Goal: Find specific page/section: Find specific page/section

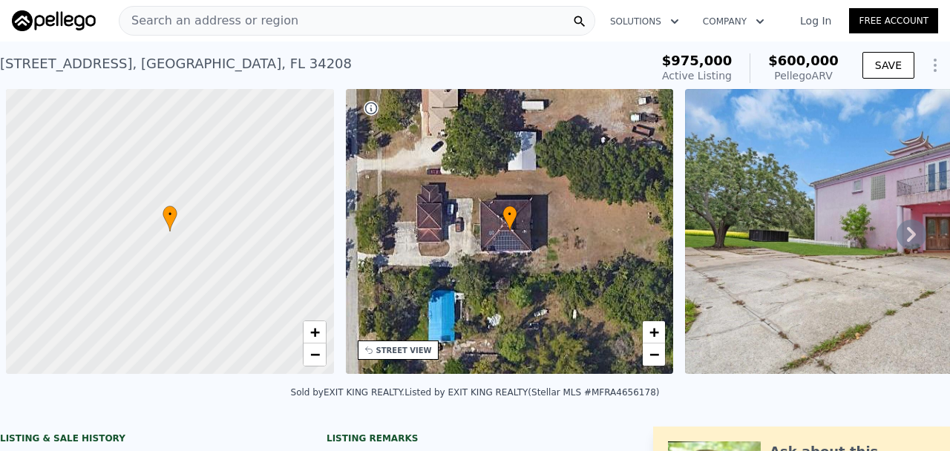
scroll to position [0, 6]
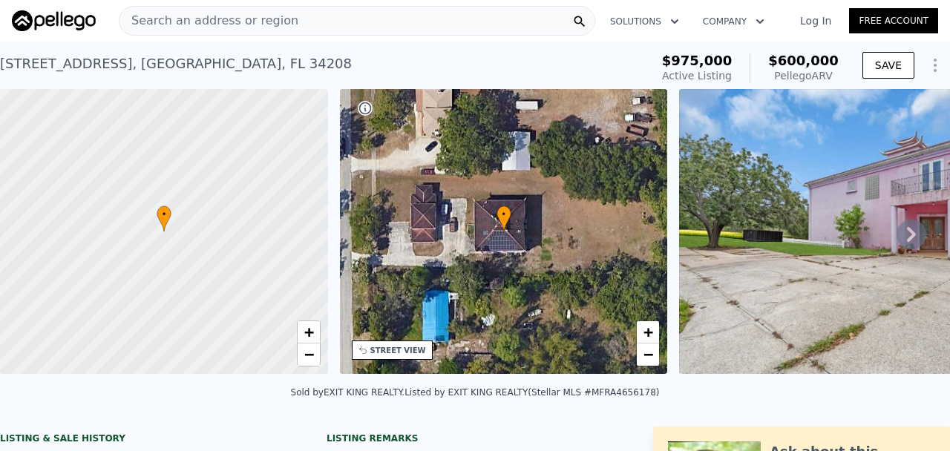
click at [329, 22] on div "Search an address or region" at bounding box center [357, 21] width 476 height 30
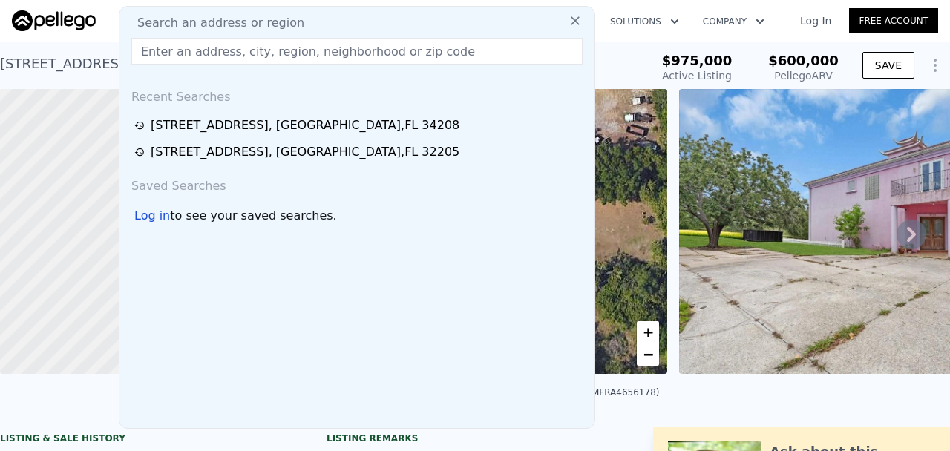
type input "[STREET_ADDRESS][PERSON_NAME][PERSON_NAME]"
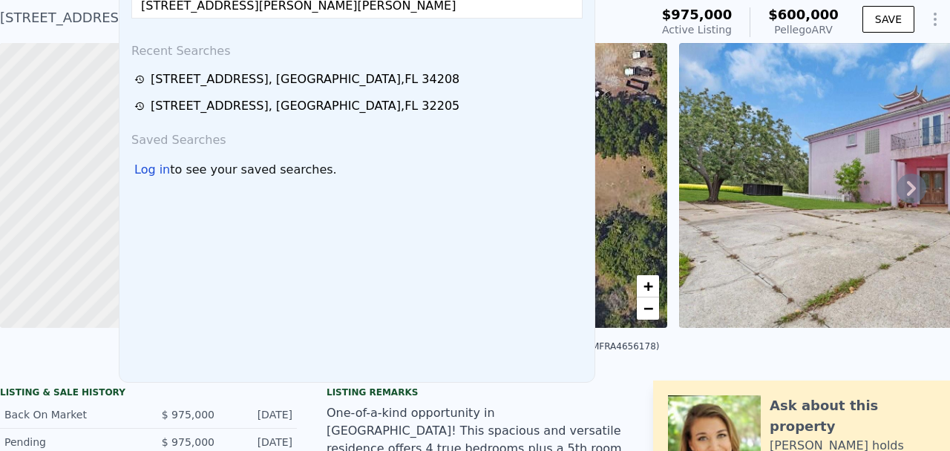
click at [735, 70] on img at bounding box center [892, 185] width 427 height 285
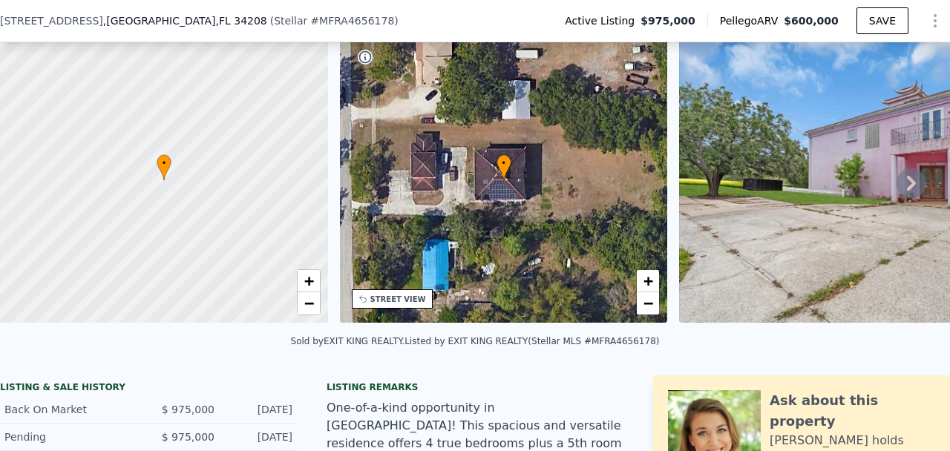
scroll to position [74, 0]
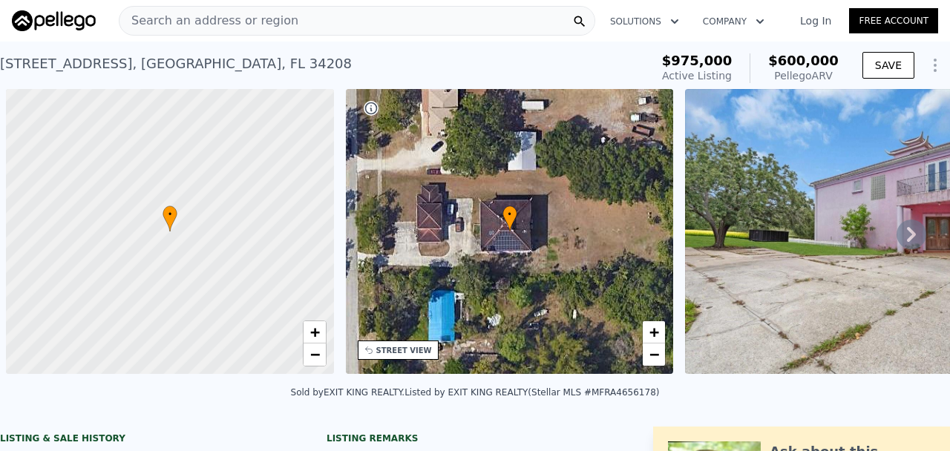
scroll to position [0, 6]
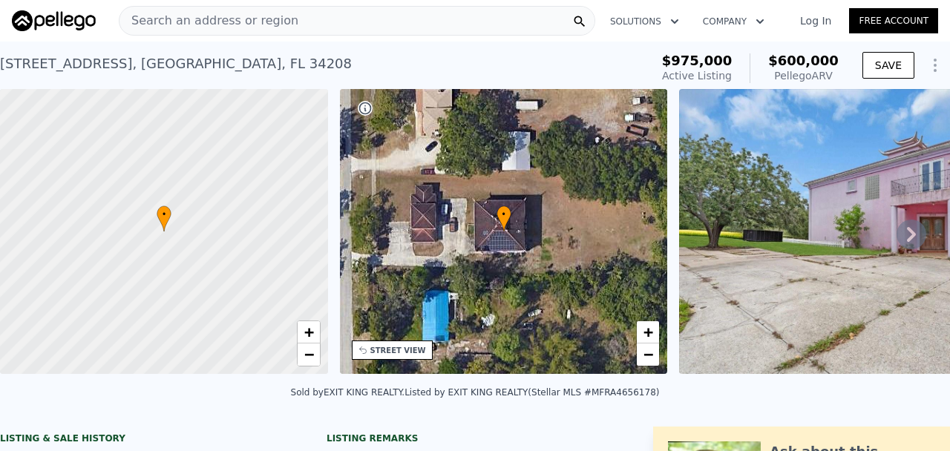
click at [435, 21] on div "Search an address or region" at bounding box center [357, 21] width 476 height 30
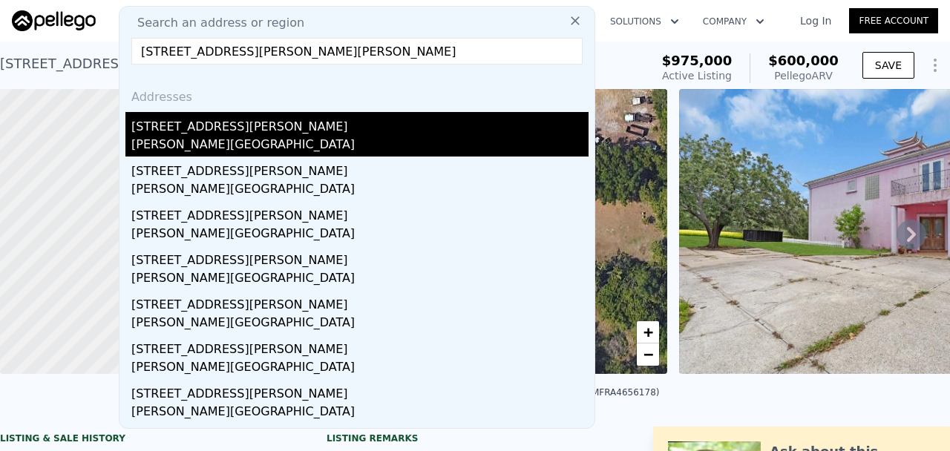
type input "[STREET_ADDRESS][PERSON_NAME][PERSON_NAME]"
click at [271, 134] on div "515 N Sherley Ave" at bounding box center [359, 124] width 457 height 24
